Goal: Check status: Check status

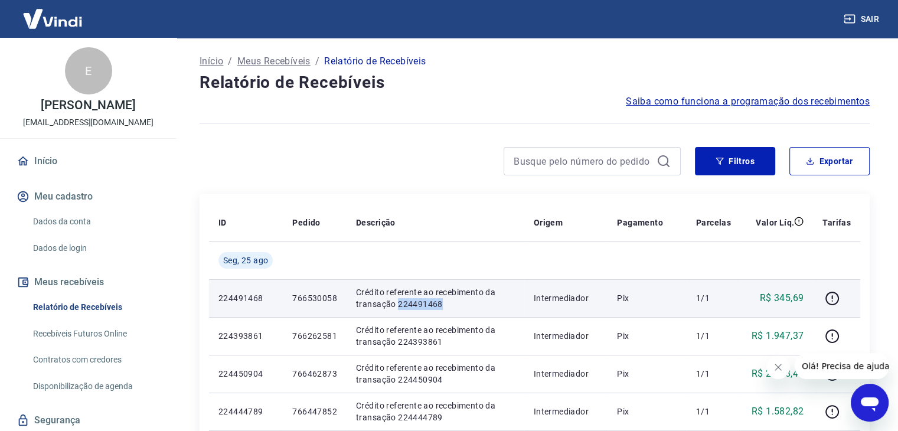
drag, startPoint x: 396, startPoint y: 305, endPoint x: 473, endPoint y: 305, distance: 76.8
click at [473, 305] on p "Crédito referente ao recebimento da transação 224491468" at bounding box center [435, 298] width 159 height 24
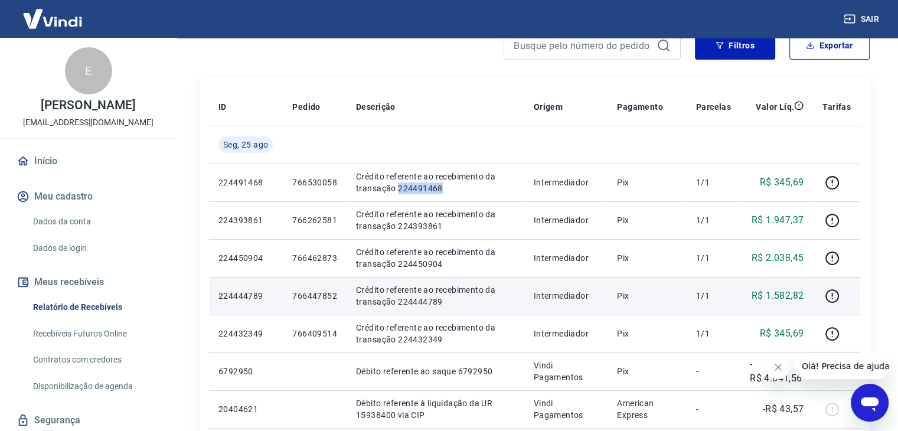
scroll to position [118, 0]
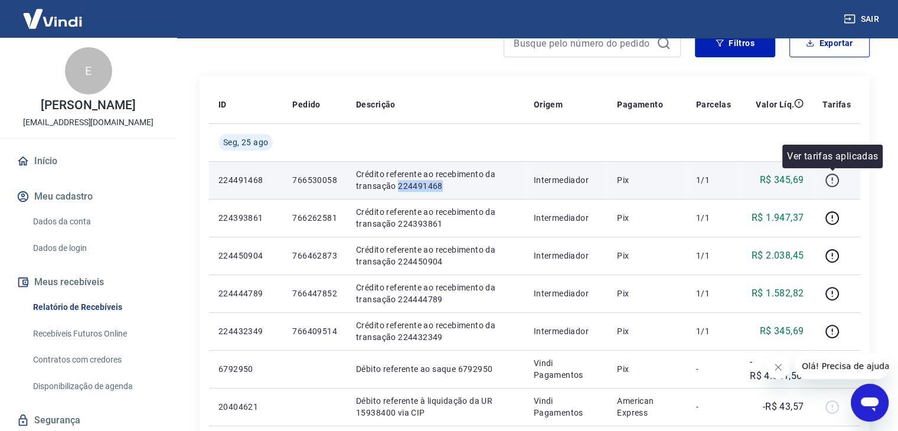
click at [830, 179] on icon "button" at bounding box center [832, 180] width 15 height 15
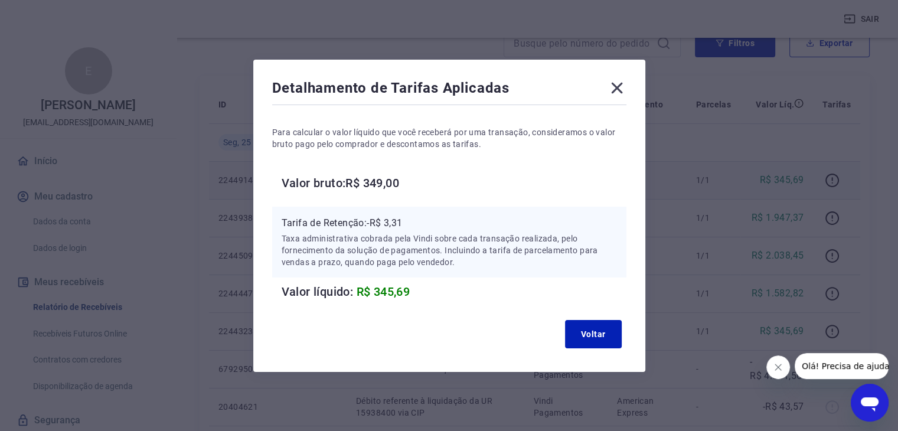
click at [621, 85] on icon at bounding box center [617, 88] width 19 height 19
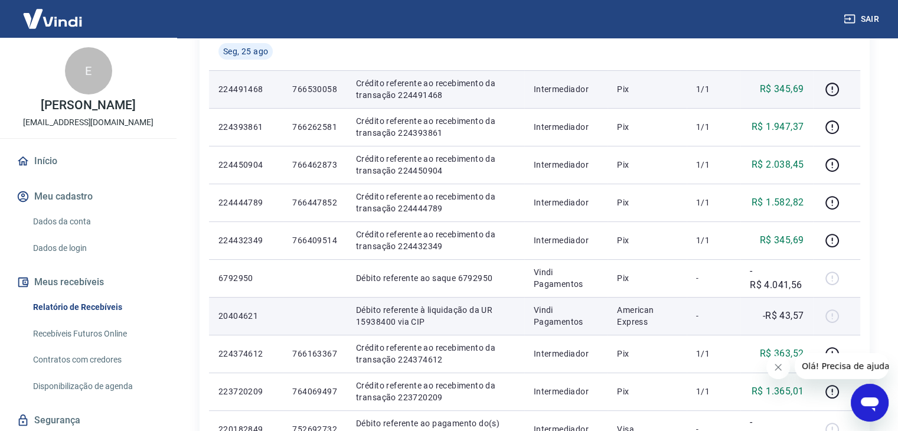
scroll to position [295, 0]
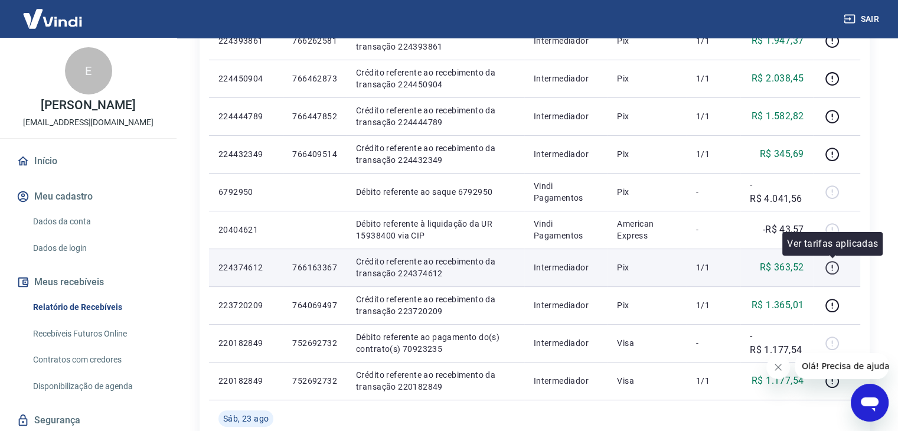
click at [829, 265] on icon "button" at bounding box center [832, 267] width 15 height 15
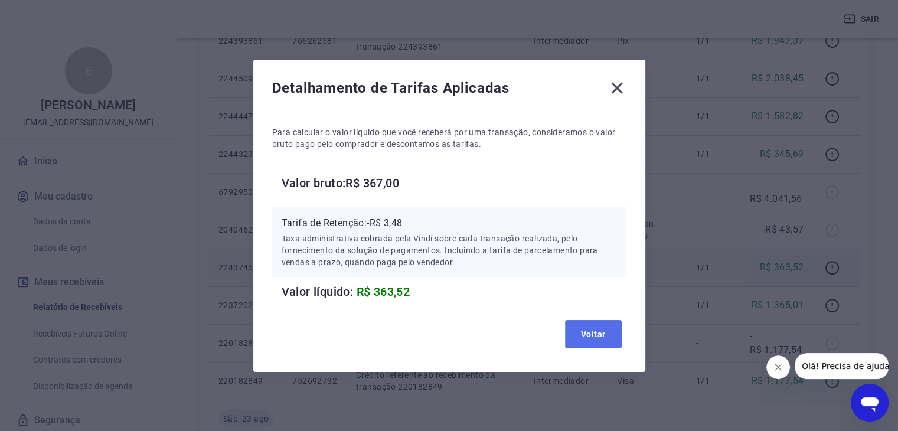
click at [592, 324] on button "Voltar" at bounding box center [593, 334] width 57 height 28
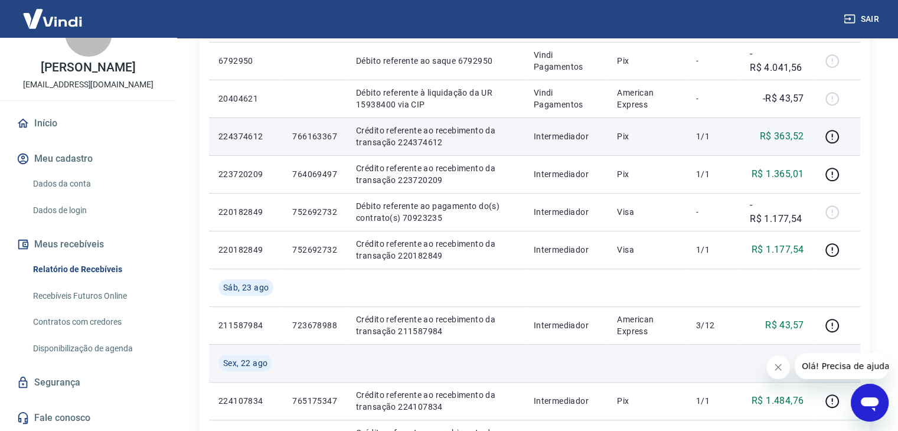
scroll to position [354, 0]
